Goal: Navigation & Orientation: Find specific page/section

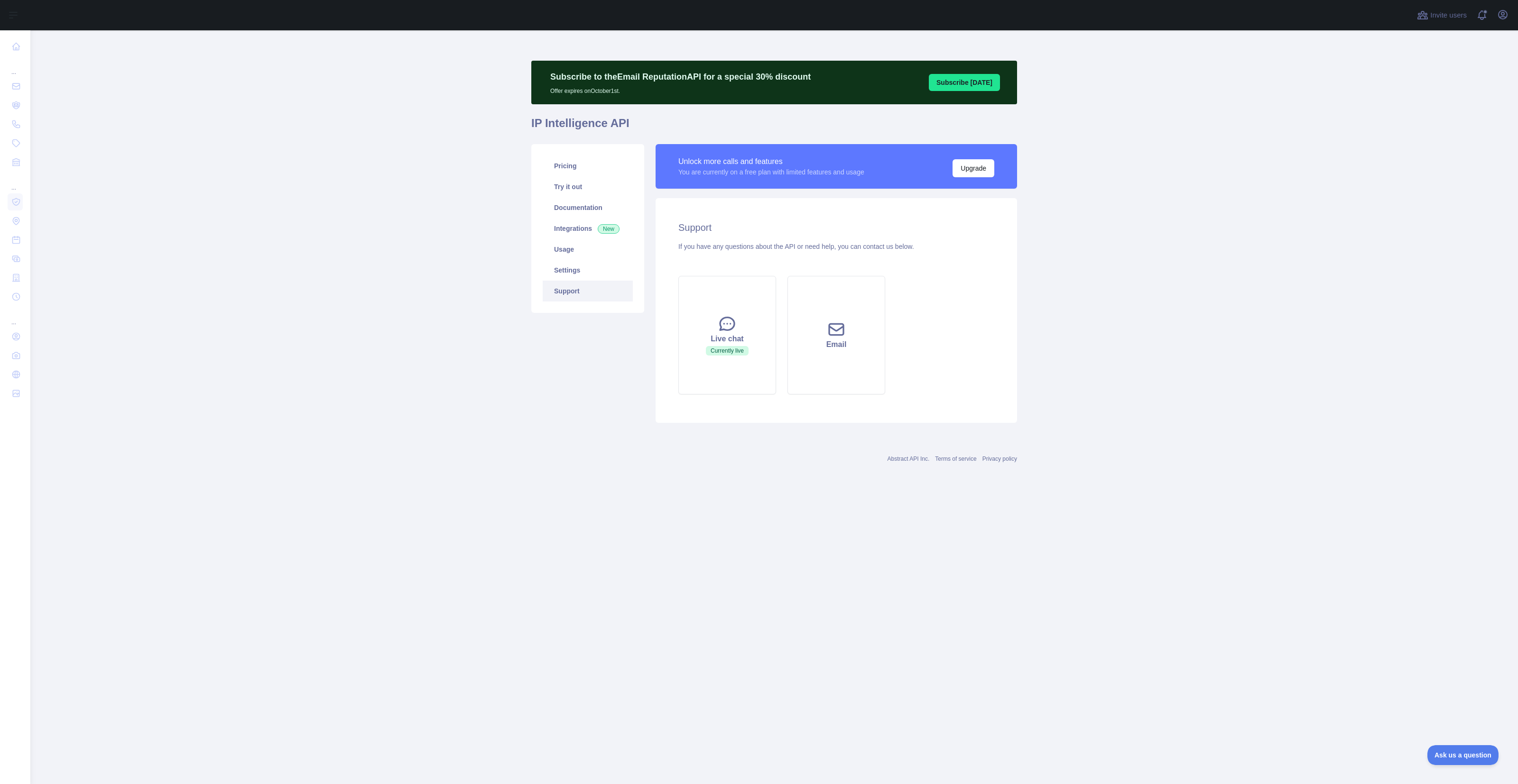
click at [1094, 327] on main "Subscribe to the Email Reputation API for a special 30 % discount Offer expires…" at bounding box center [774, 407] width 1488 height 754
click at [712, 343] on div "Live chat" at bounding box center [727, 339] width 74 height 12
click at [1445, 750] on span "Ask us a question" at bounding box center [1458, 754] width 71 height 6
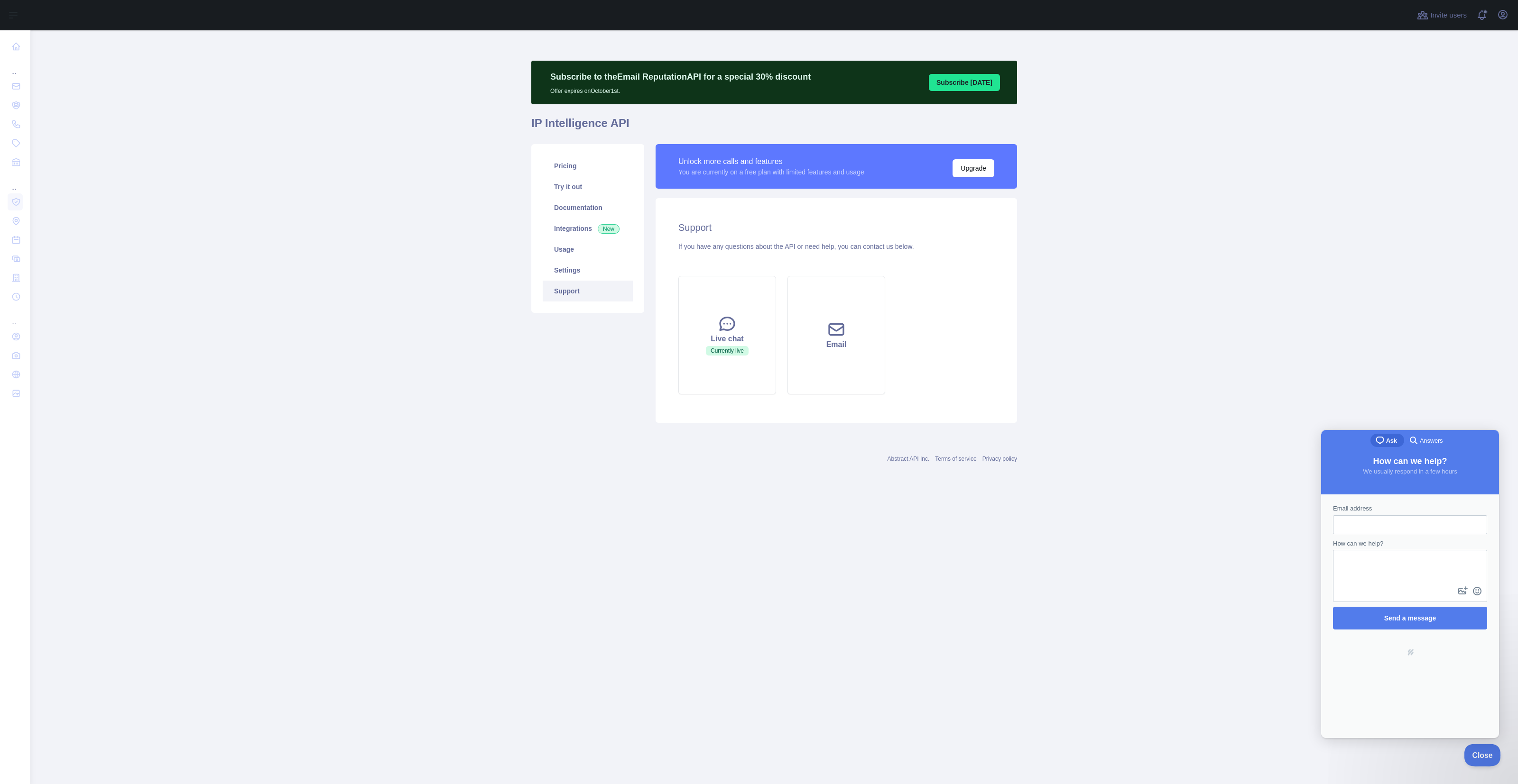
click at [1485, 756] on span "Close" at bounding box center [1480, 754] width 32 height 6
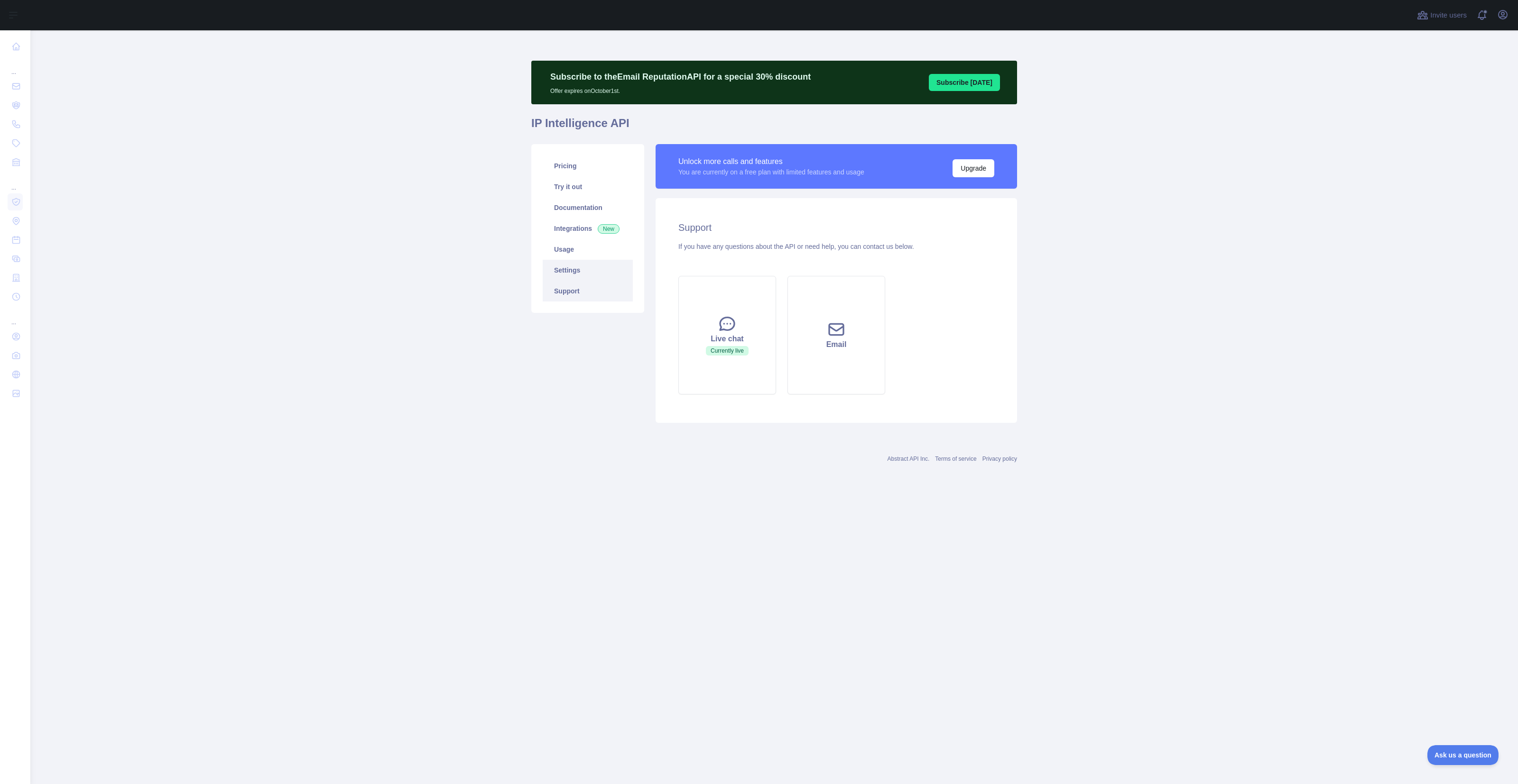
click at [572, 269] on link "Settings" at bounding box center [587, 270] width 90 height 21
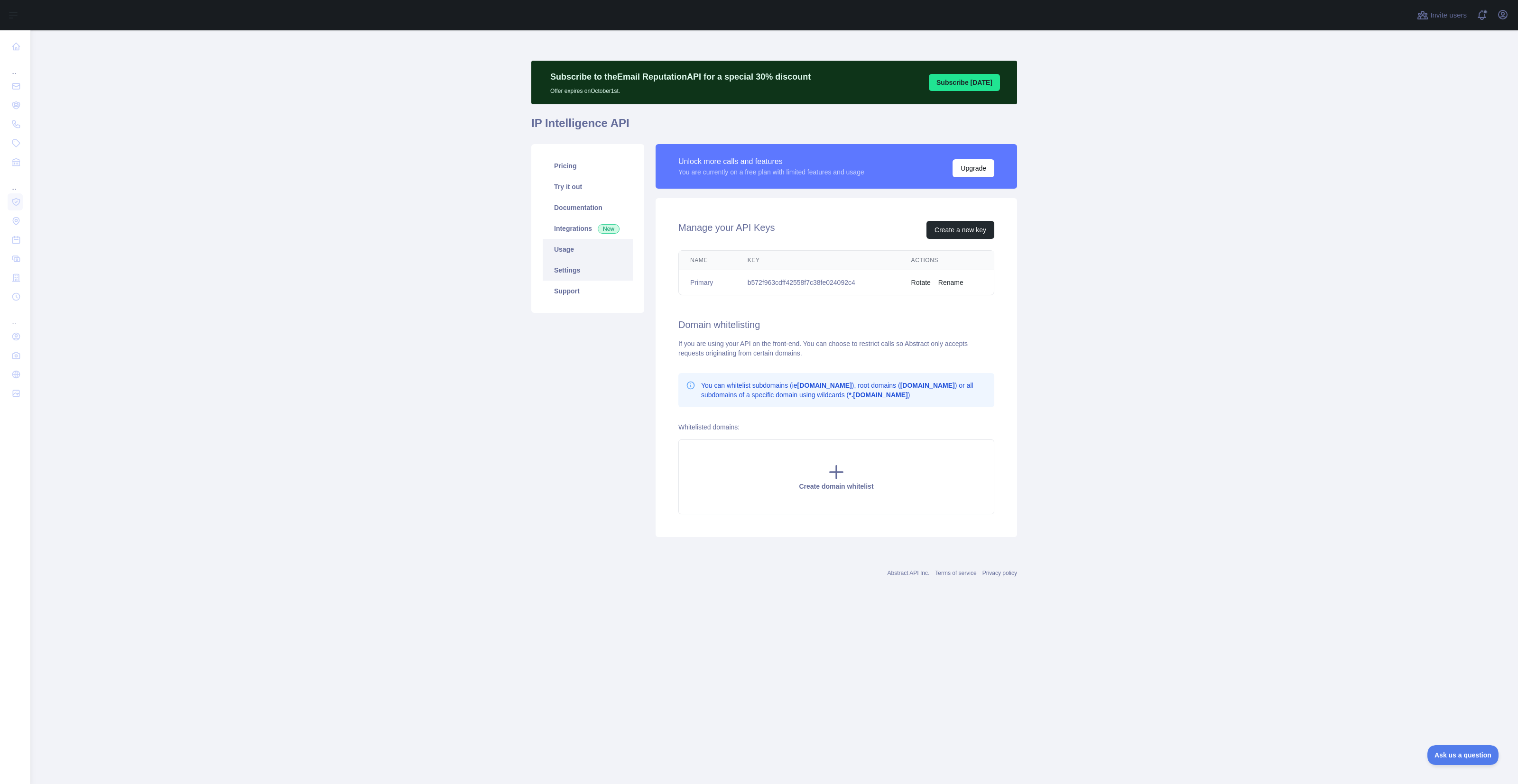
click at [567, 251] on link "Usage" at bounding box center [587, 249] width 90 height 21
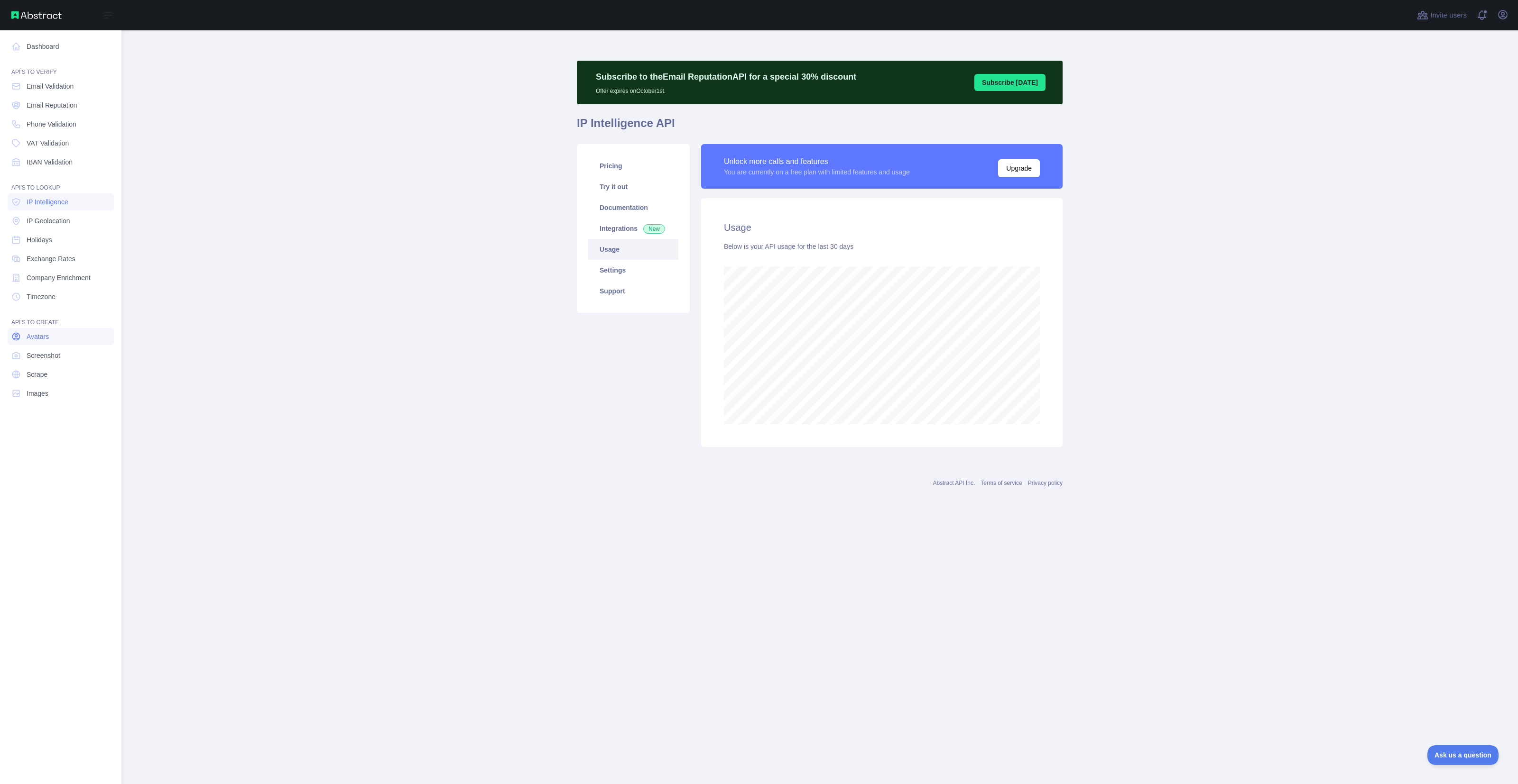
scroll to position [473436, 472948]
click at [45, 394] on span "Images" at bounding box center [38, 394] width 22 height 10
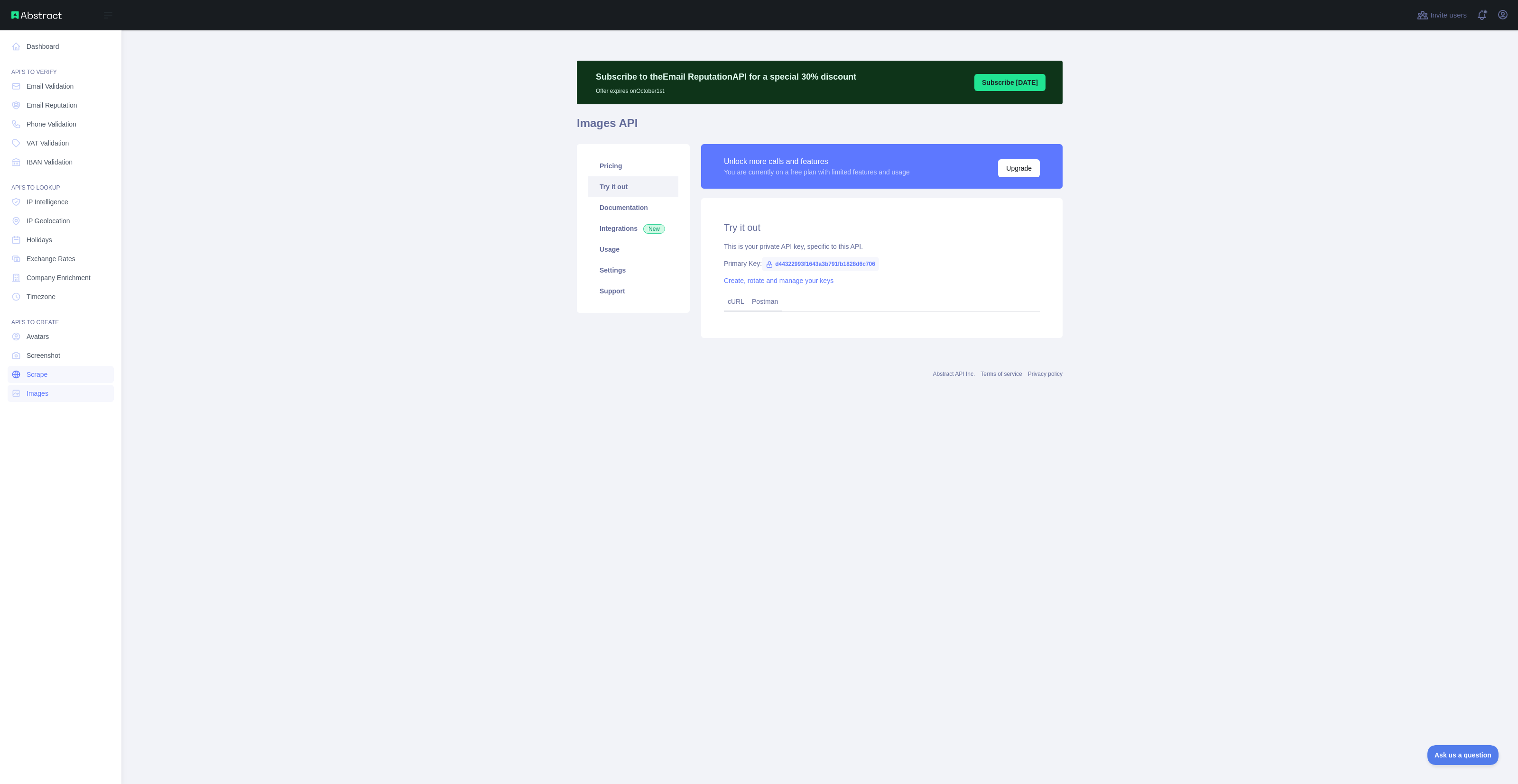
click at [40, 377] on span "Scrape" at bounding box center [37, 374] width 21 height 10
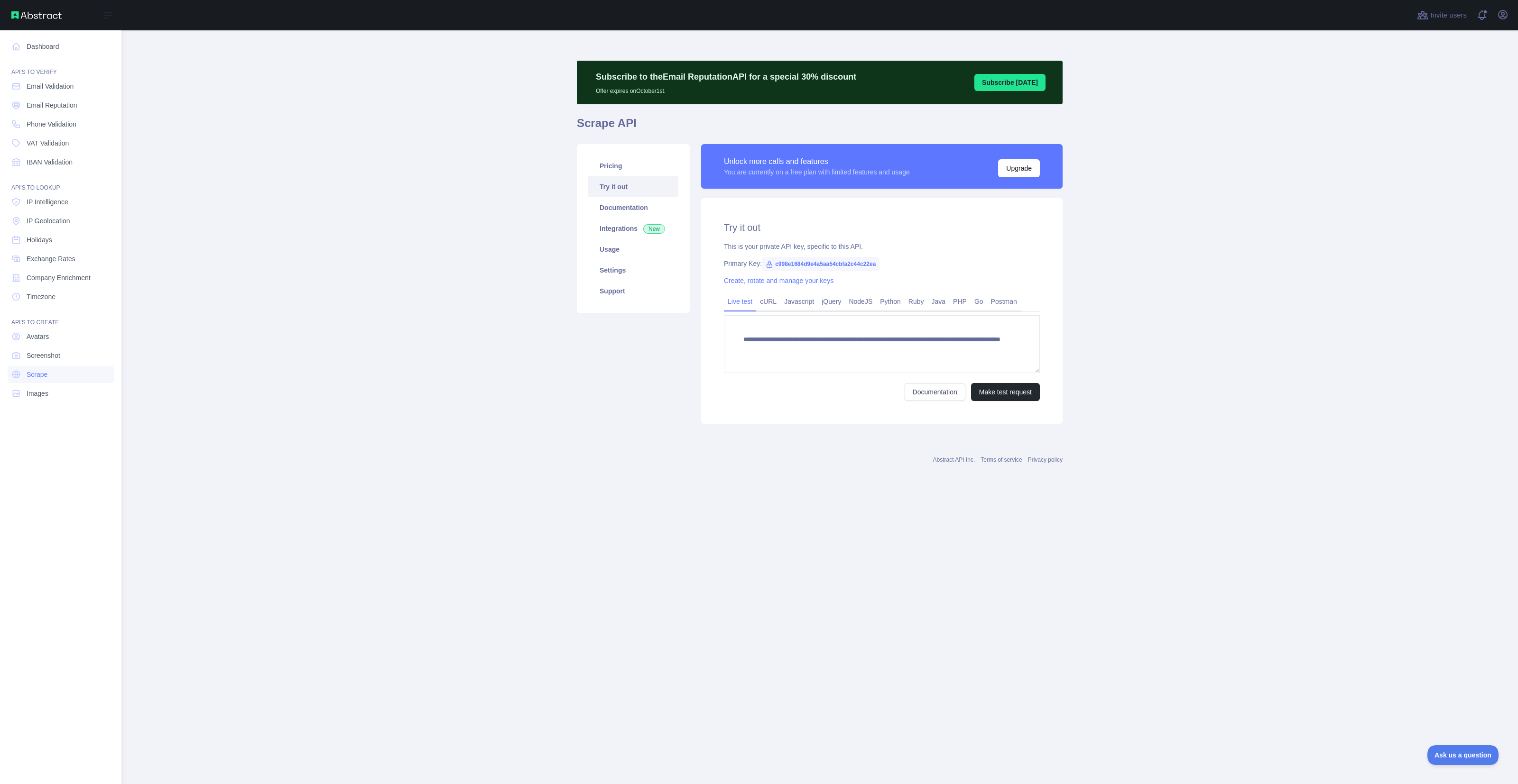
click at [40, 366] on nav "Dashboard API'S TO VERIFY Email Validation Email Reputation Phone Validation VA…" at bounding box center [61, 399] width 106 height 739
click at [40, 360] on span "Screenshot" at bounding box center [43, 355] width 34 height 10
click at [38, 336] on span "Avatars" at bounding box center [38, 337] width 22 height 10
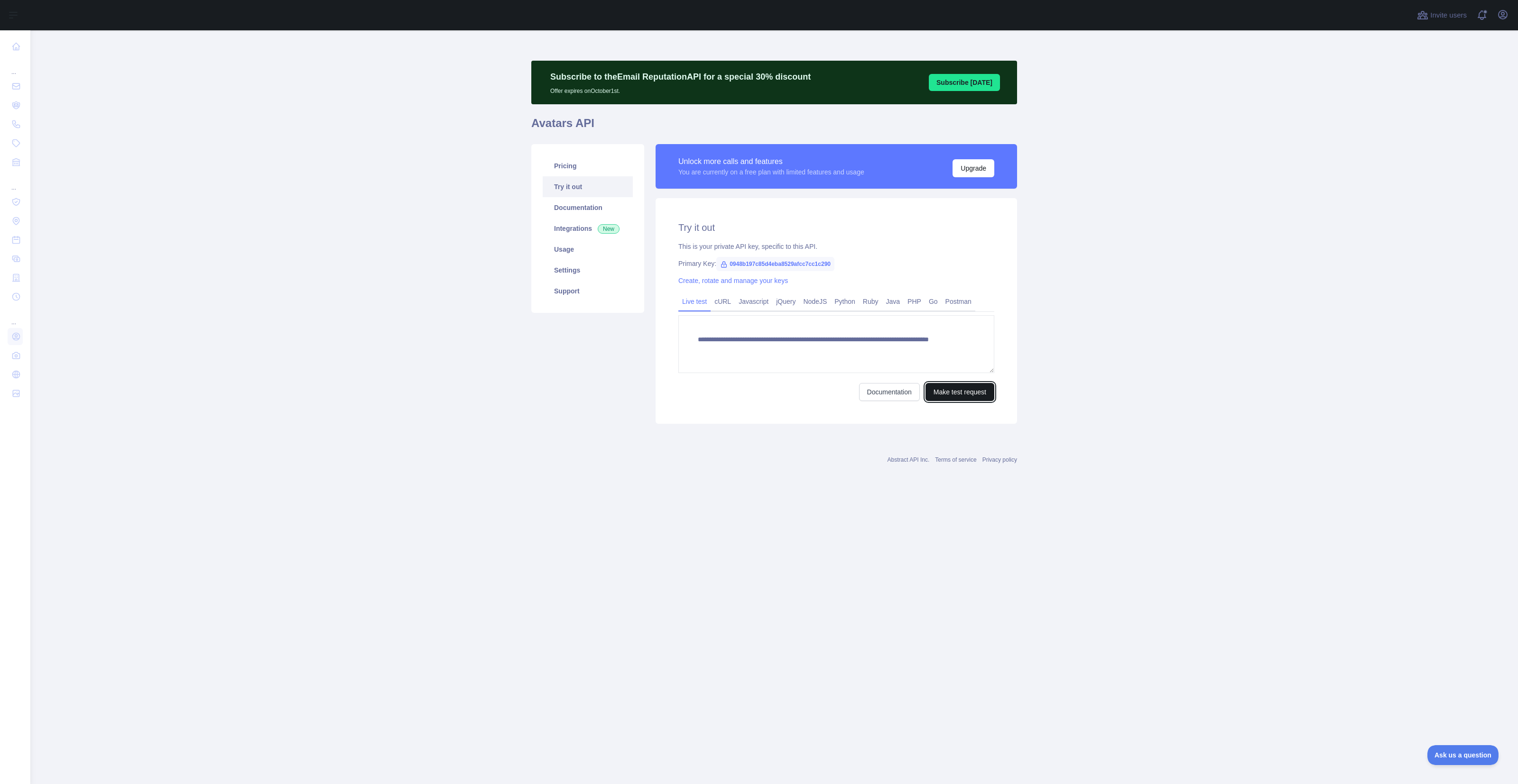
click at [953, 396] on button "Make test request" at bounding box center [960, 392] width 69 height 18
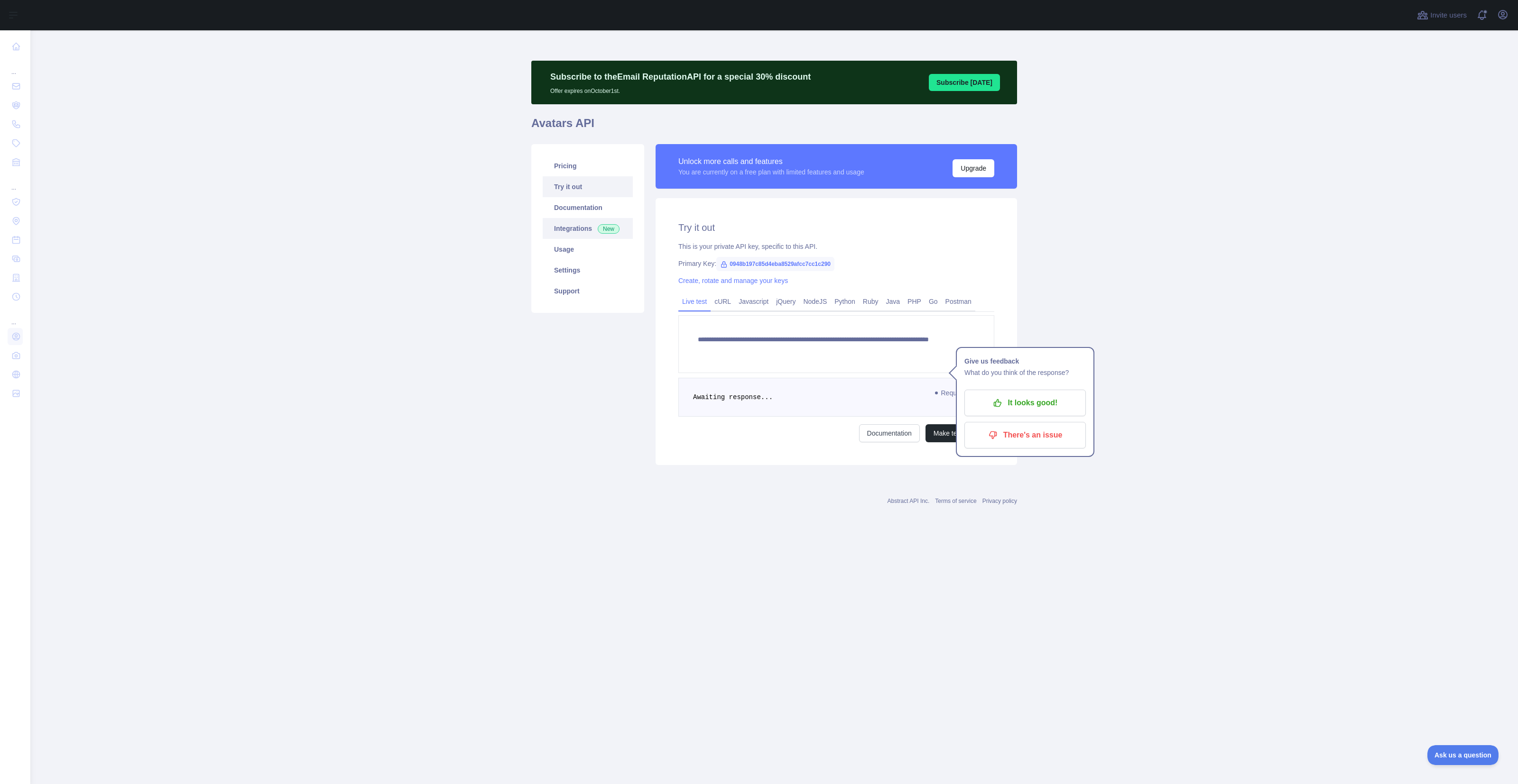
click at [573, 224] on link "Integrations New" at bounding box center [587, 229] width 90 height 21
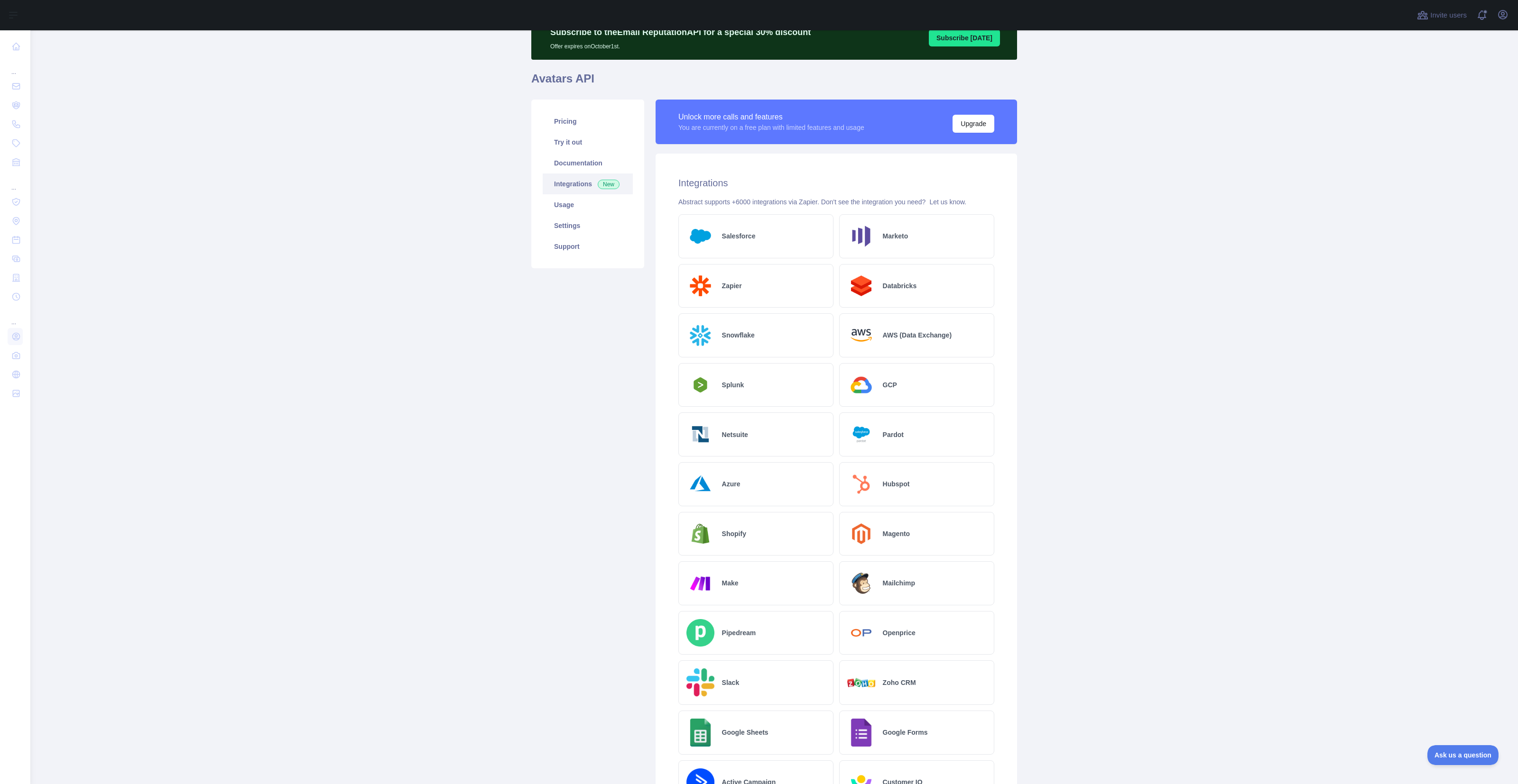
scroll to position [52, 0]
